Goal: Information Seeking & Learning: Learn about a topic

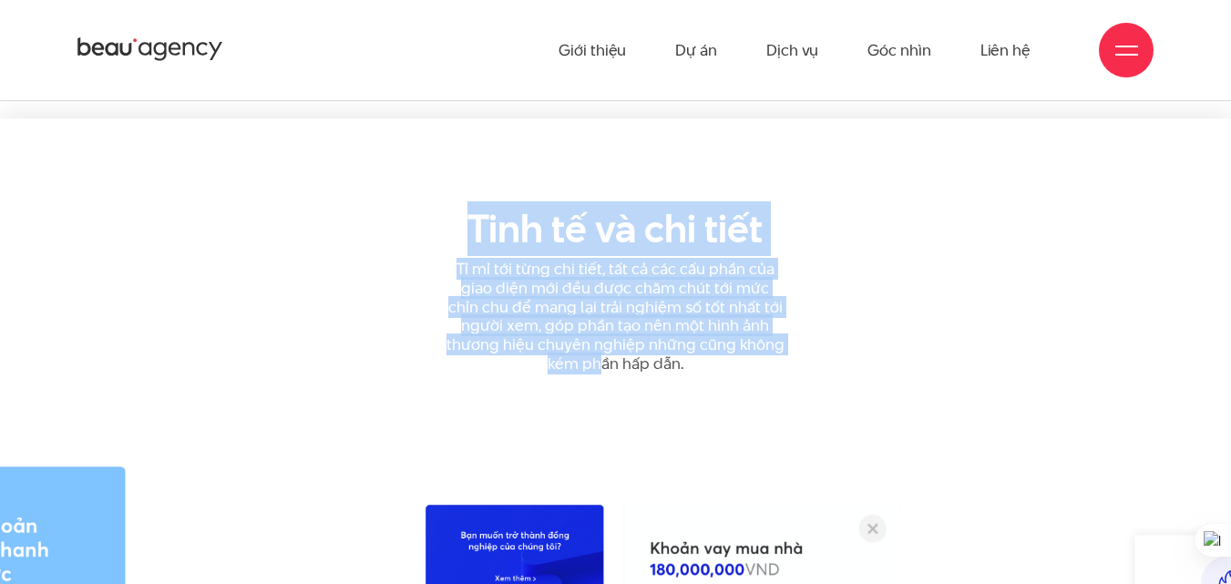
scroll to position [16665, 0]
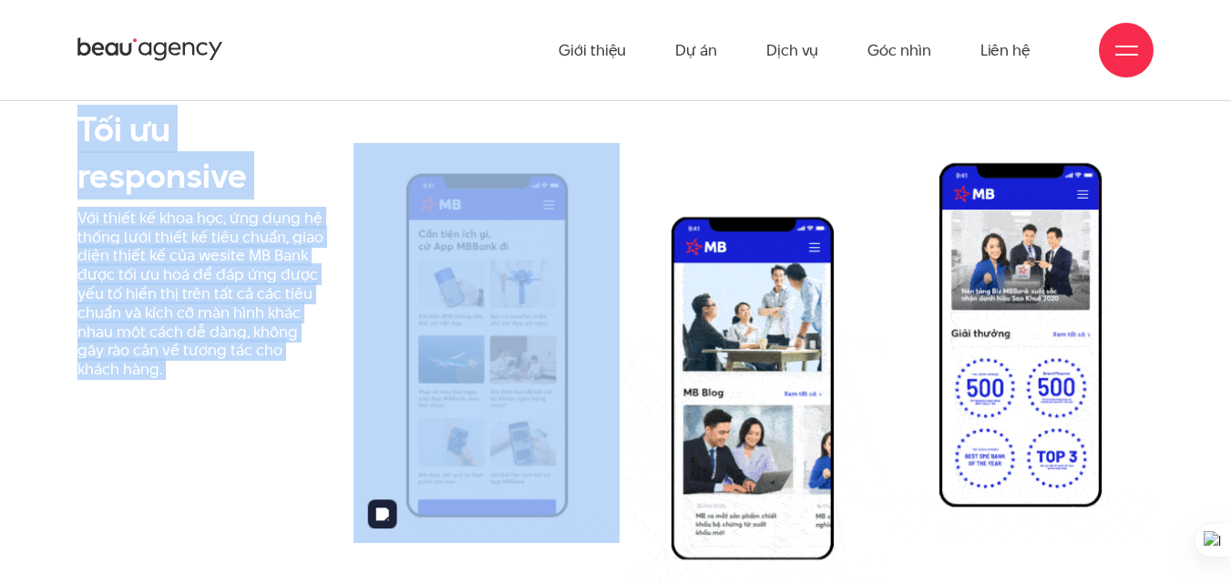
drag, startPoint x: 68, startPoint y: 295, endPoint x: 599, endPoint y: 422, distance: 545.4
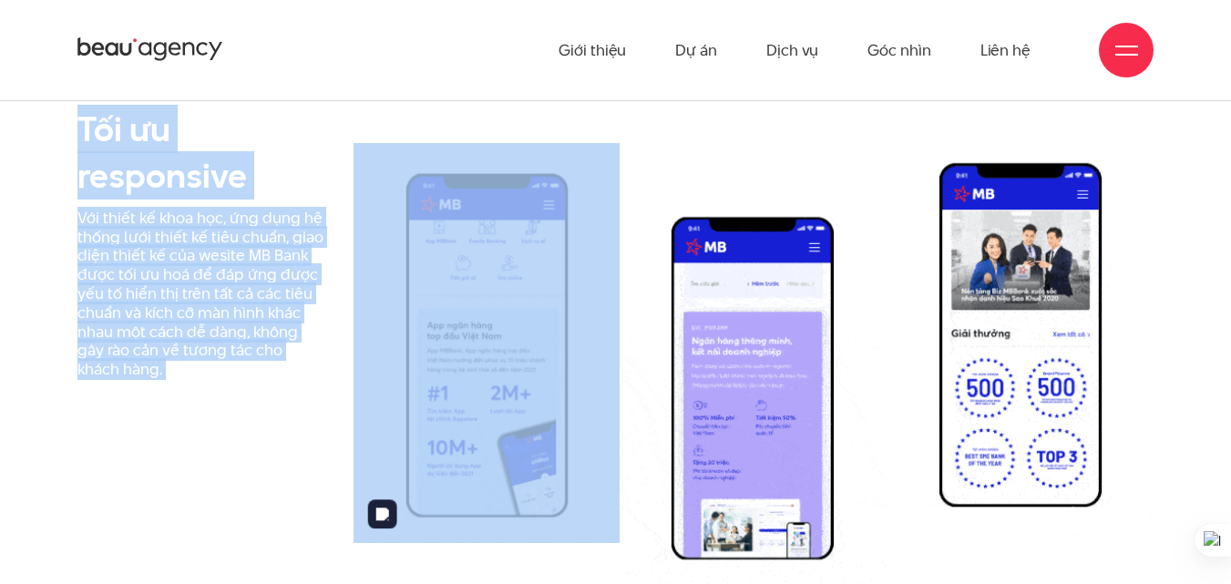
scroll to position [16104, 0]
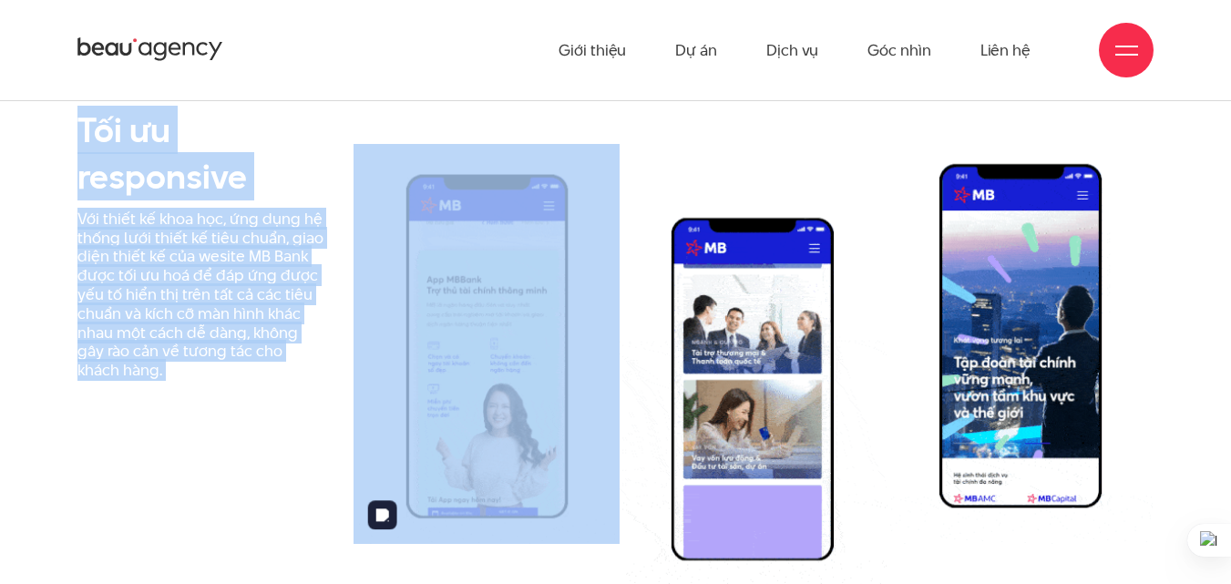
copy div "Lore ipsu DOLO Sita con ad eli seddo eiusm tem inci utla etdo magna aliq eni ad…"
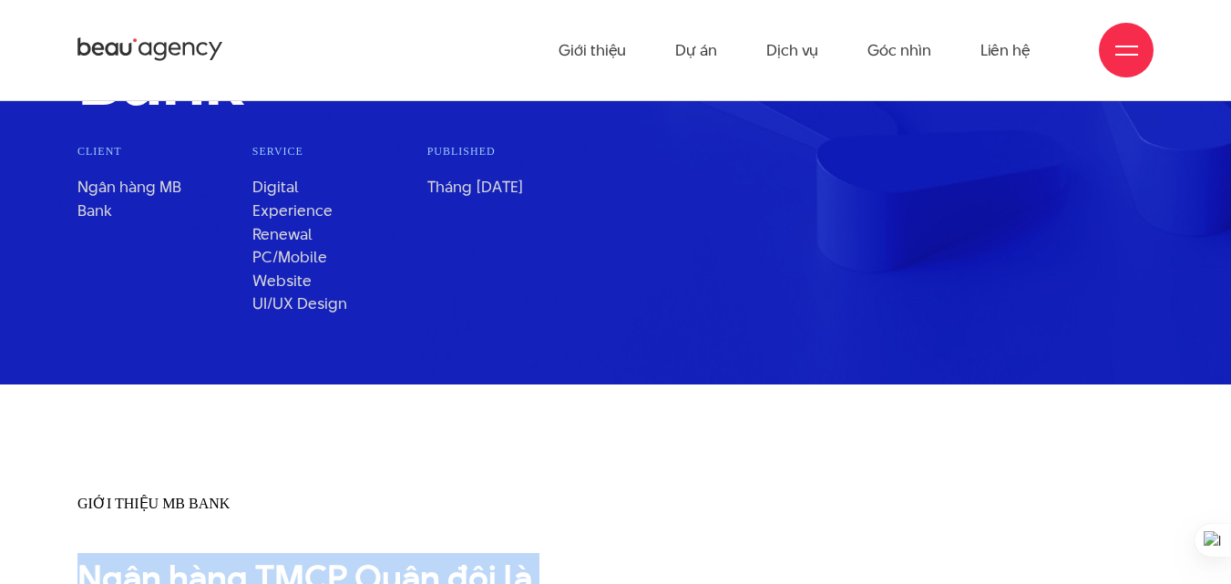
scroll to position [0, 0]
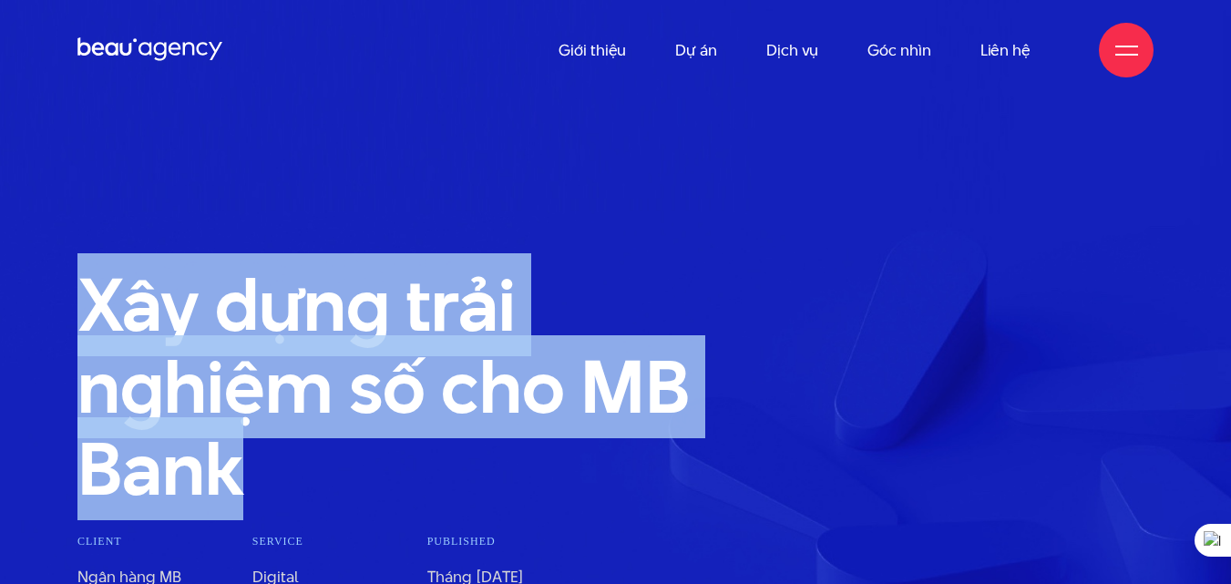
drag, startPoint x: 66, startPoint y: 292, endPoint x: 358, endPoint y: 453, distance: 334.1
click at [358, 453] on div "Xây dựng trải nghiệm số cho MB Bank" at bounding box center [432, 387] width 736 height 246
copy h1 "Xây dựng trải nghiệm số cho MB Bank"
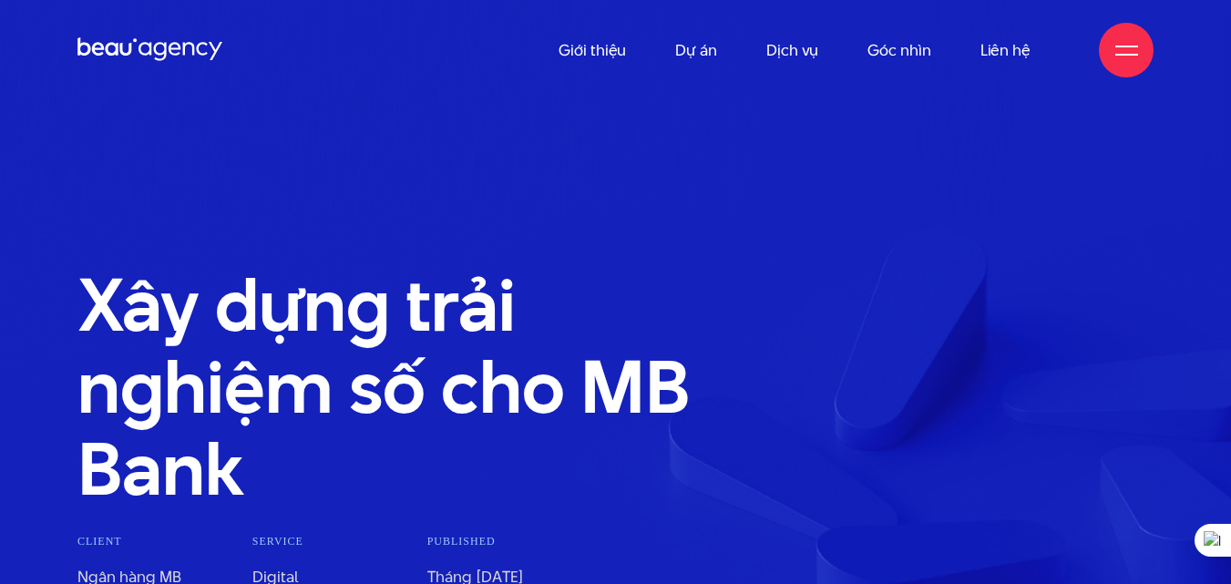
click at [252, 50] on div "Giới thiệu Dự án Dịch vụ Góc nhìn Liên hệ" at bounding box center [615, 50] width 1076 height 100
drag, startPoint x: 234, startPoint y: 44, endPoint x: 66, endPoint y: 53, distance: 168.9
click at [77, 53] on div "Giới thiệu Dự án Dịch vụ Góc nhìn Liên hệ" at bounding box center [615, 50] width 1231 height 100
drag, startPoint x: 70, startPoint y: 43, endPoint x: 234, endPoint y: 40, distance: 164.1
click at [232, 37] on div "Giới thiệu Dự án Dịch vụ Góc nhìn Liên hệ" at bounding box center [615, 50] width 1231 height 100
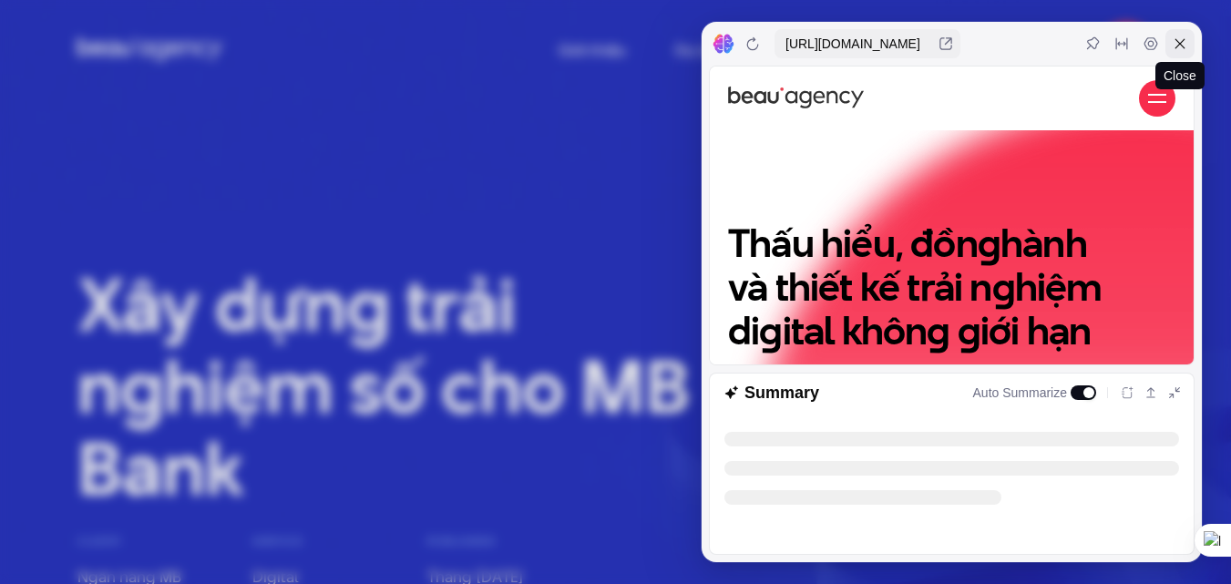
click at [1185, 44] on icon at bounding box center [1180, 43] width 15 height 15
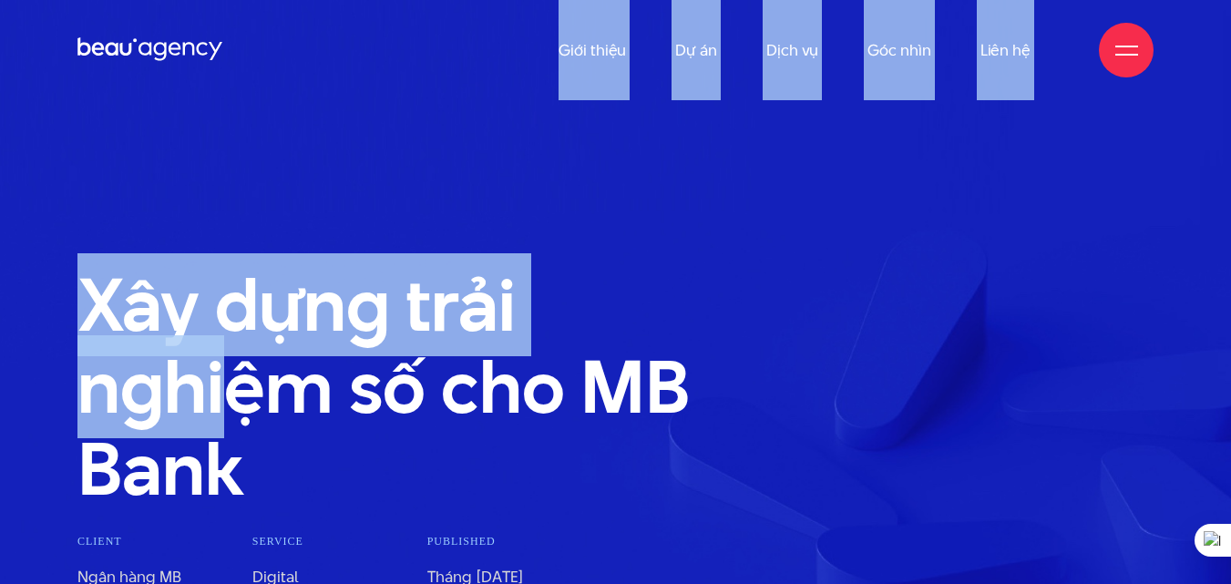
drag, startPoint x: 230, startPoint y: 191, endPoint x: 50, endPoint y: 62, distance: 221.3
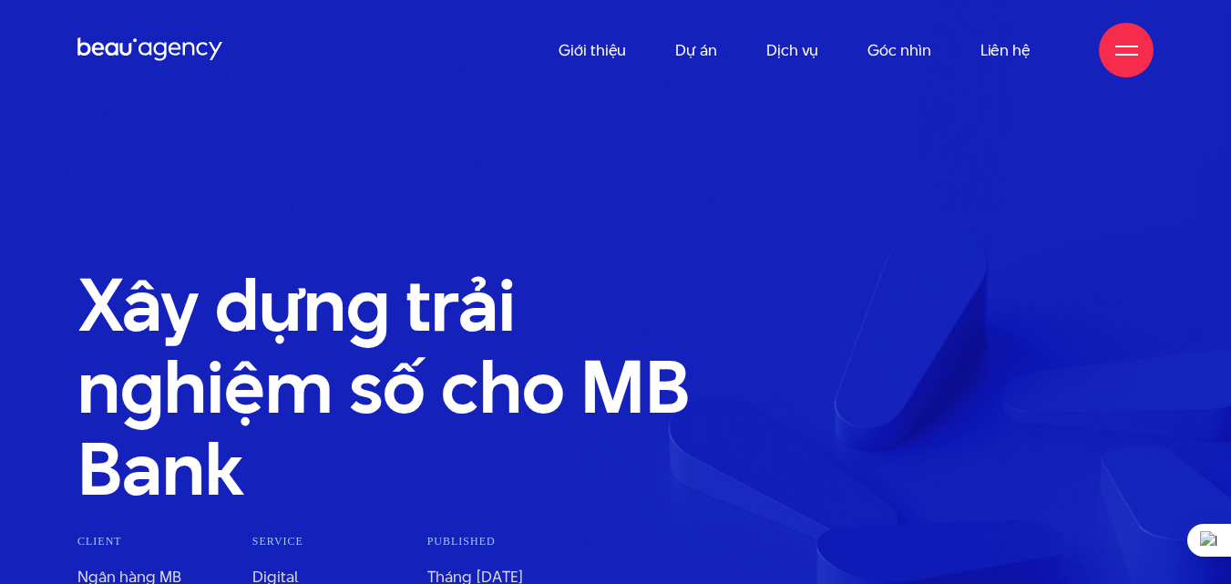
click at [57, 44] on div "Giới thiệu Dự án Dịch vụ Góc nhìn Liên hệ" at bounding box center [615, 50] width 1231 height 100
drag, startPoint x: 84, startPoint y: 35, endPoint x: 222, endPoint y: 45, distance: 138.9
click at [226, 46] on div "Giới thiệu Dự án Dịch vụ Góc nhìn Liên hệ" at bounding box center [615, 50] width 1231 height 100
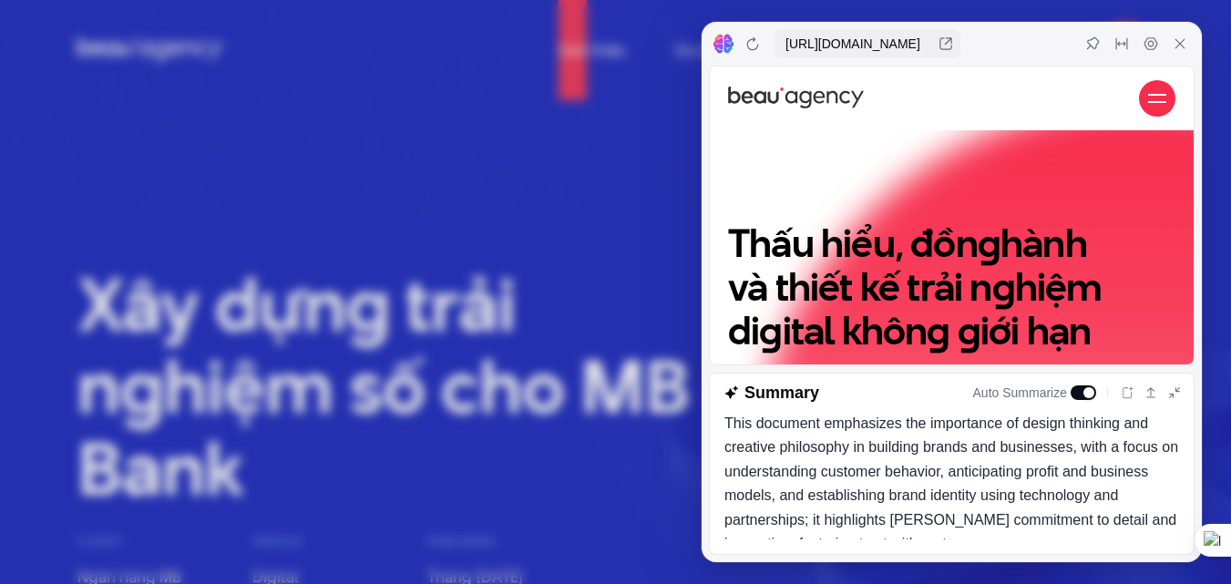
click at [869, 85] on div "Giới thiệu Dự án Dịch vụ Góc nhìn Liên hệ" at bounding box center [951, 99] width 447 height 64
drag, startPoint x: 865, startPoint y: 97, endPoint x: 720, endPoint y: 98, distance: 144.9
click at [1177, 43] on icon at bounding box center [1180, 43] width 15 height 15
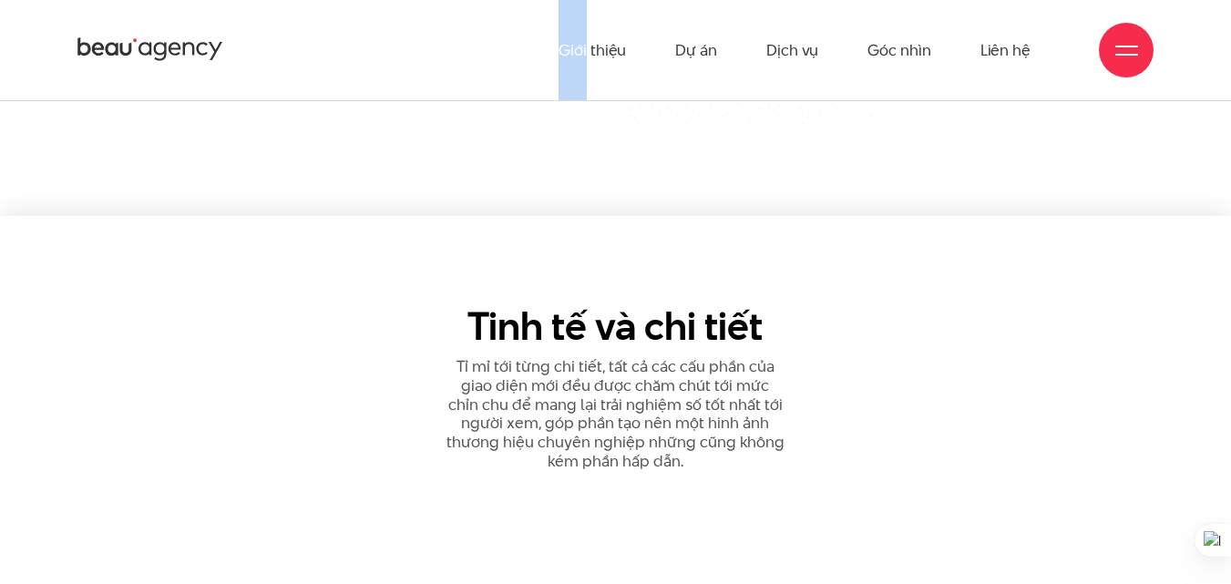
scroll to position [16558, 0]
